Goal: Complete application form

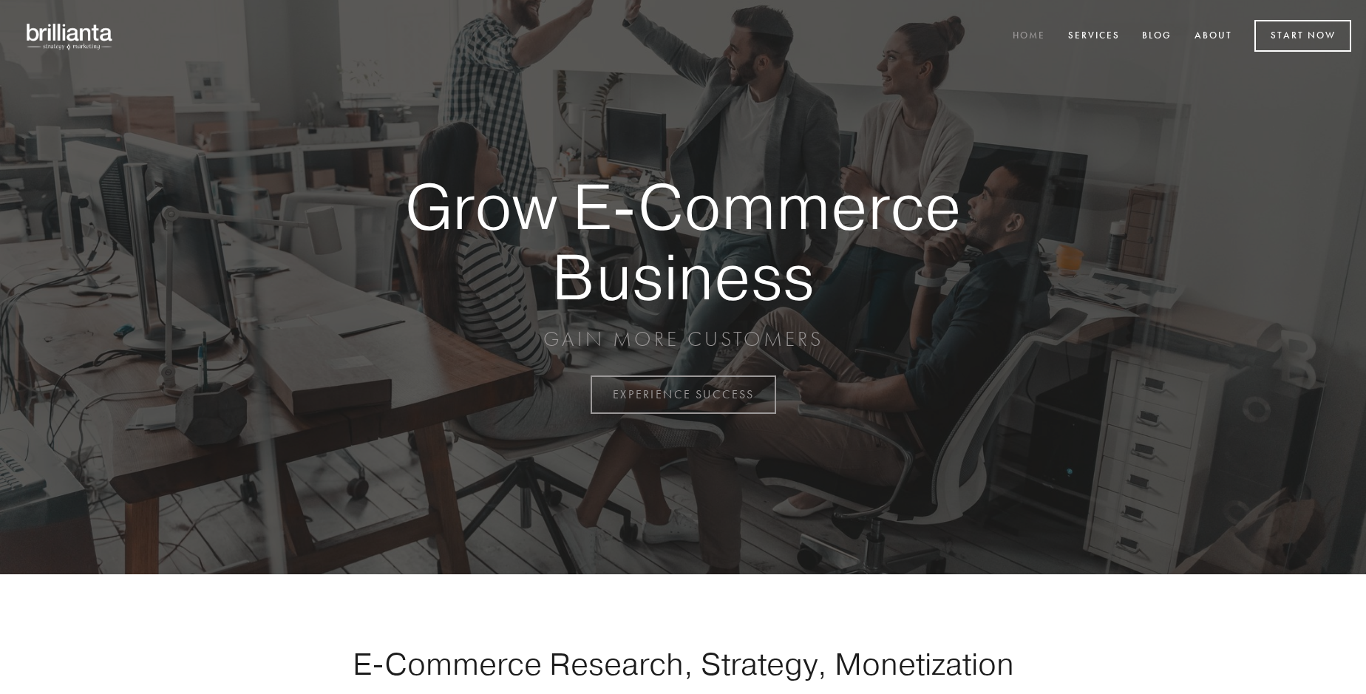
scroll to position [3875, 0]
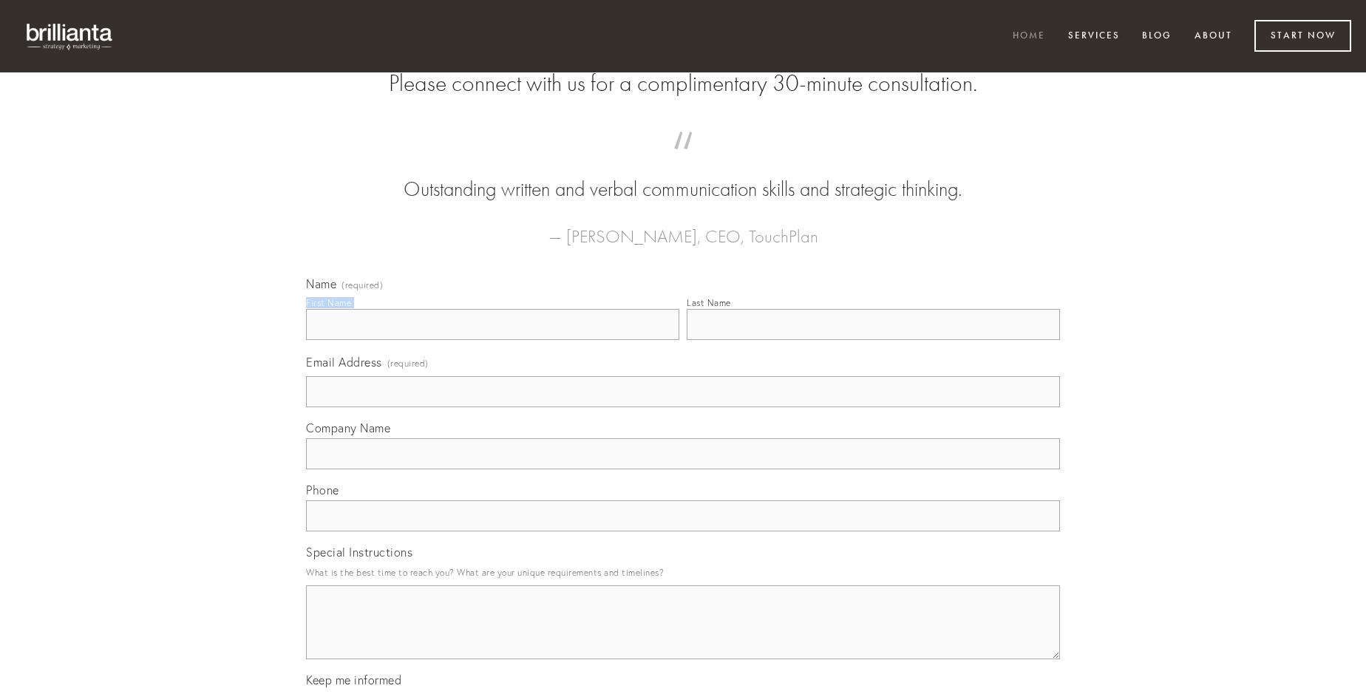
type input "[PERSON_NAME]"
click at [873, 340] on input "Last Name" at bounding box center [873, 324] width 373 height 31
type input "[PERSON_NAME]"
click at [683, 407] on input "Email Address (required)" at bounding box center [683, 391] width 754 height 31
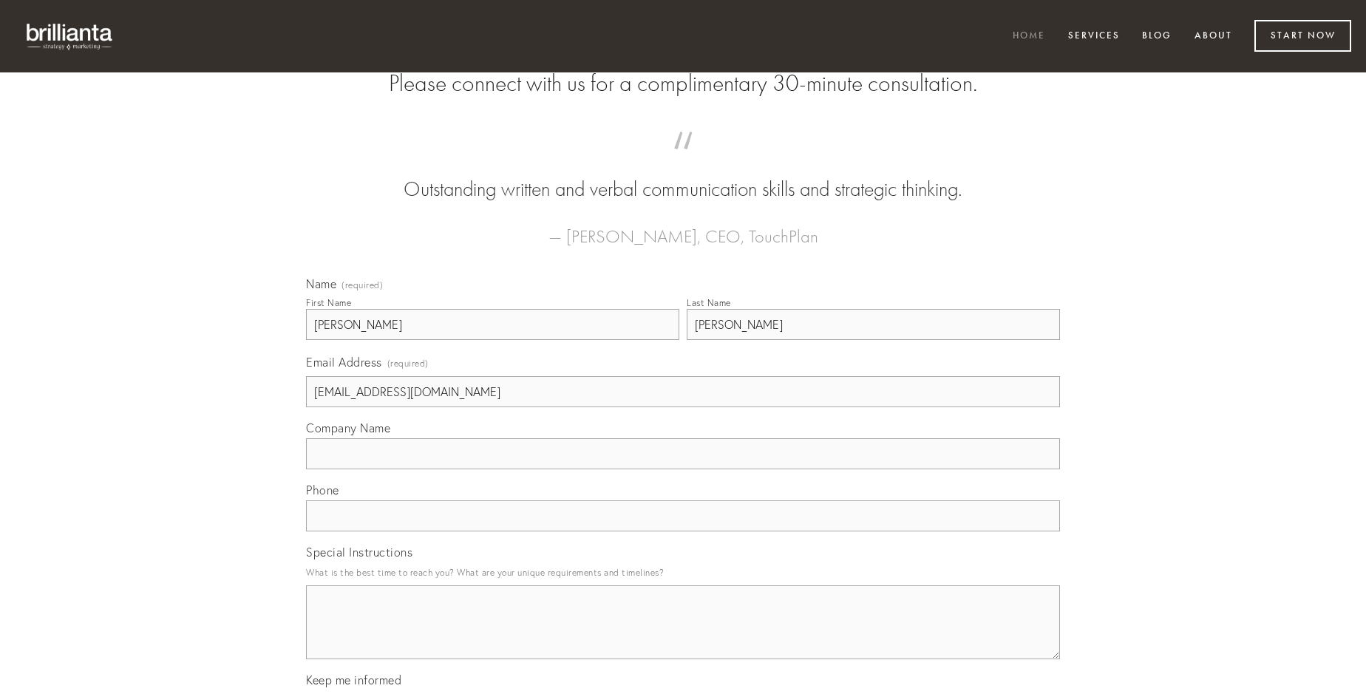
type input "[EMAIL_ADDRESS][DOMAIN_NAME]"
click at [683, 469] on input "Company Name" at bounding box center [683, 453] width 754 height 31
type input "abduco"
click at [683, 531] on input "text" at bounding box center [683, 515] width 754 height 31
click at [683, 636] on textarea "Special Instructions" at bounding box center [683, 622] width 754 height 74
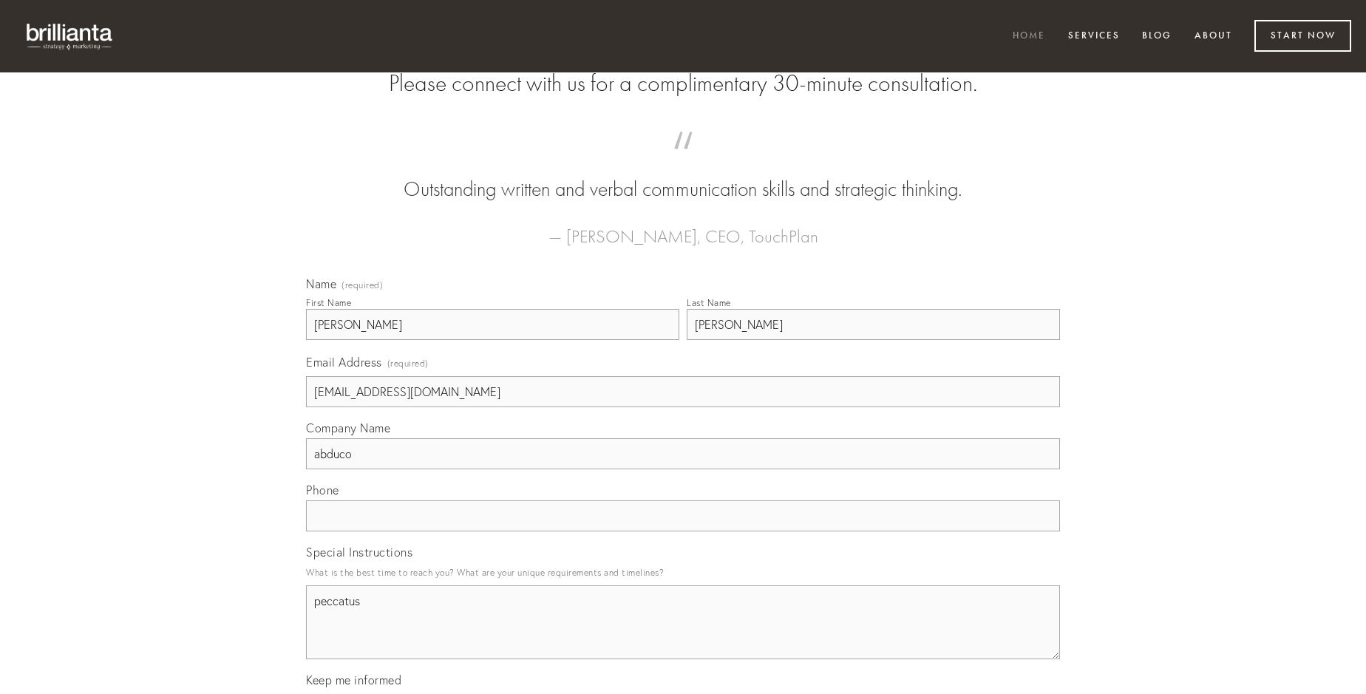
type textarea "peccatus"
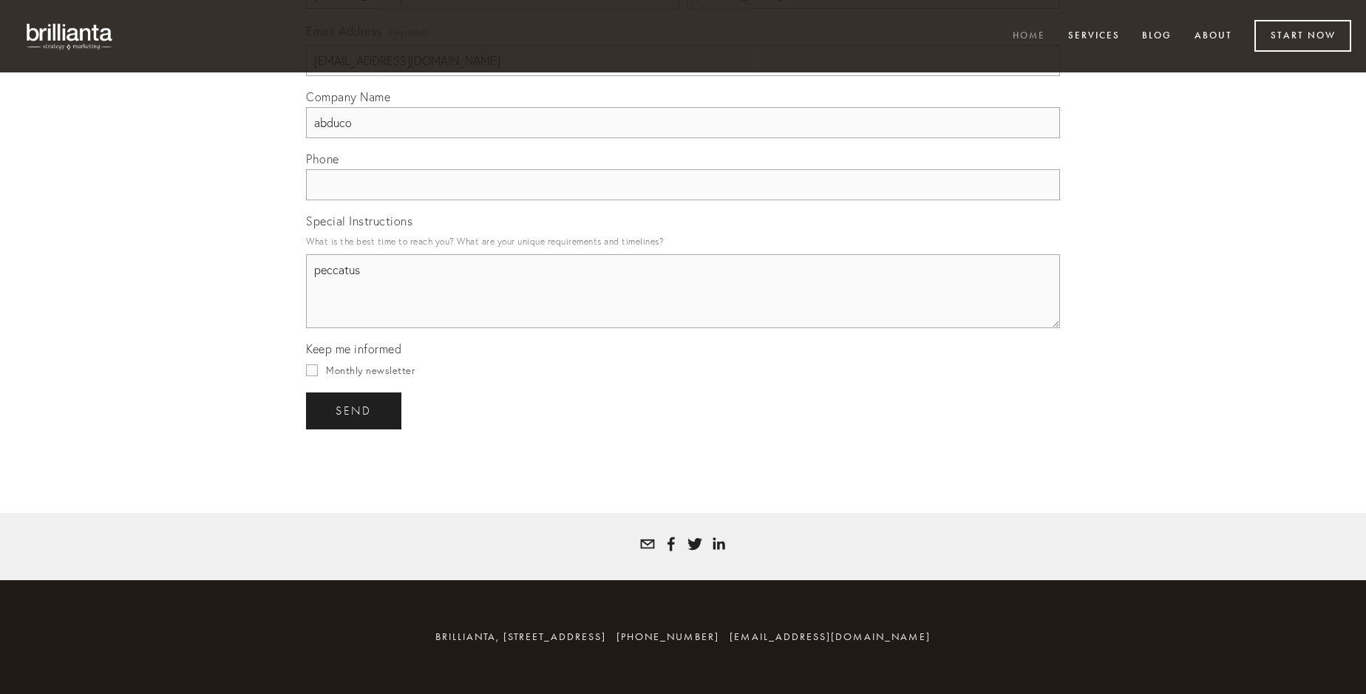
click at [355, 410] on span "send" at bounding box center [354, 410] width 36 height 13
